Goal: Task Accomplishment & Management: Use online tool/utility

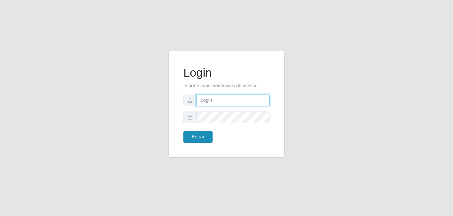
type input "[EMAIL_ADDRESS][DOMAIN_NAME]"
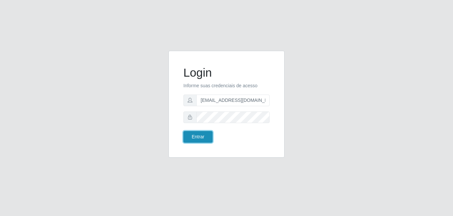
click at [189, 135] on button "Entrar" at bounding box center [198, 137] width 29 height 12
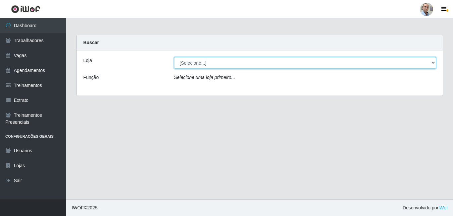
click at [288, 64] on select "[Selecione...] Mar Vermelho - Loja 04" at bounding box center [305, 63] width 263 height 12
select select "251"
click at [174, 57] on select "[Selecione...] Mar Vermelho - Loja 04" at bounding box center [305, 63] width 263 height 12
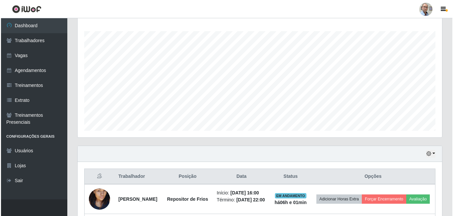
scroll to position [206, 0]
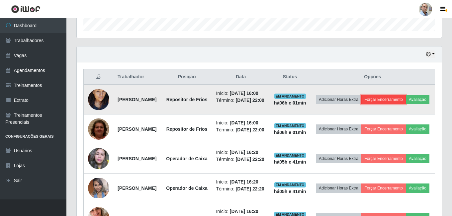
click at [402, 101] on button "Forçar Encerramento" at bounding box center [383, 99] width 44 height 9
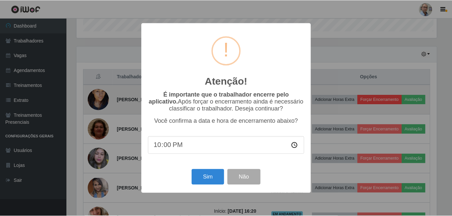
scroll to position [138, 361]
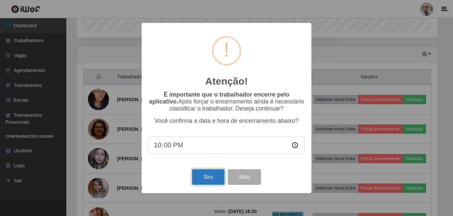
click at [212, 176] on button "Sim" at bounding box center [208, 177] width 32 height 16
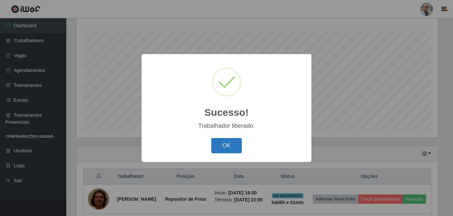
click at [233, 142] on button "OK" at bounding box center [226, 146] width 31 height 16
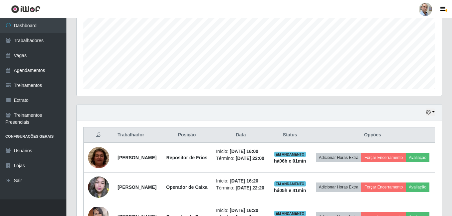
scroll to position [206, 0]
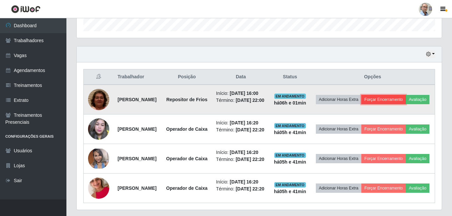
click at [404, 96] on button "Forçar Encerramento" at bounding box center [383, 99] width 44 height 9
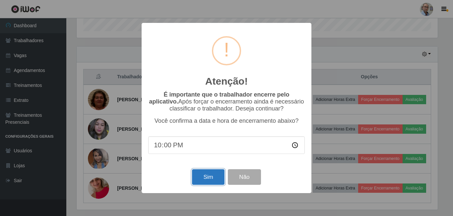
click at [217, 180] on button "Sim" at bounding box center [208, 177] width 32 height 16
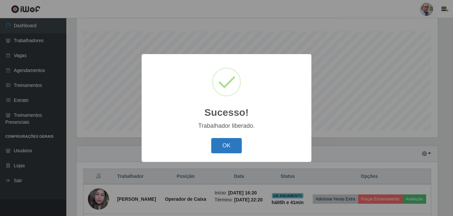
click at [236, 148] on button "OK" at bounding box center [226, 146] width 31 height 16
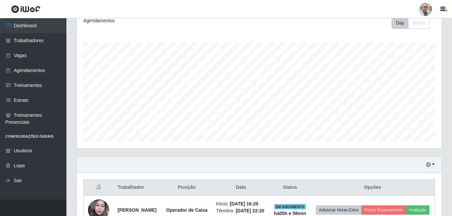
scroll to position [210, 0]
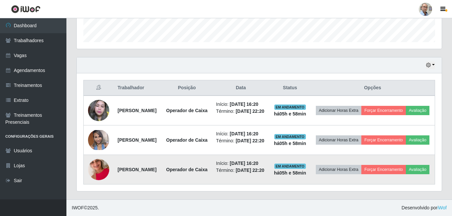
click at [102, 168] on img at bounding box center [98, 170] width 21 height 38
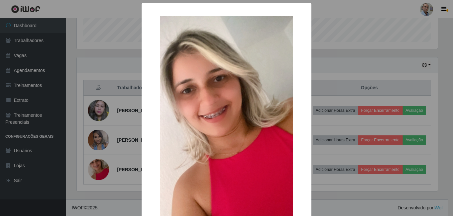
click at [100, 141] on div "× OK Cancel" at bounding box center [226, 108] width 453 height 216
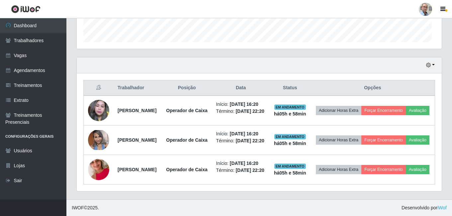
scroll to position [138, 365]
click at [100, 141] on img at bounding box center [98, 140] width 21 height 20
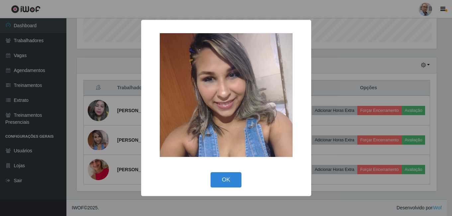
scroll to position [138, 361]
click at [116, 138] on div "× OK Cancel" at bounding box center [226, 108] width 453 height 216
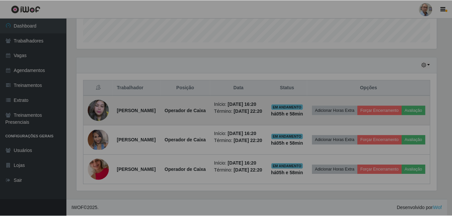
scroll to position [138, 365]
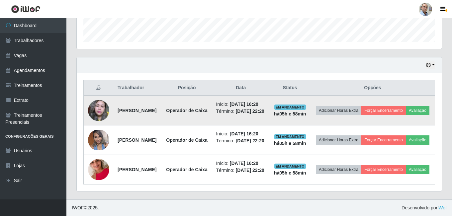
click at [101, 98] on img at bounding box center [98, 111] width 21 height 28
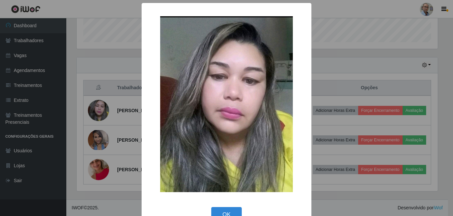
click at [108, 121] on div "× OK Cancel" at bounding box center [226, 108] width 453 height 216
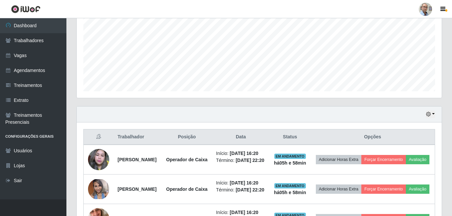
scroll to position [77, 0]
